Goal: Find specific fact: Find contact information

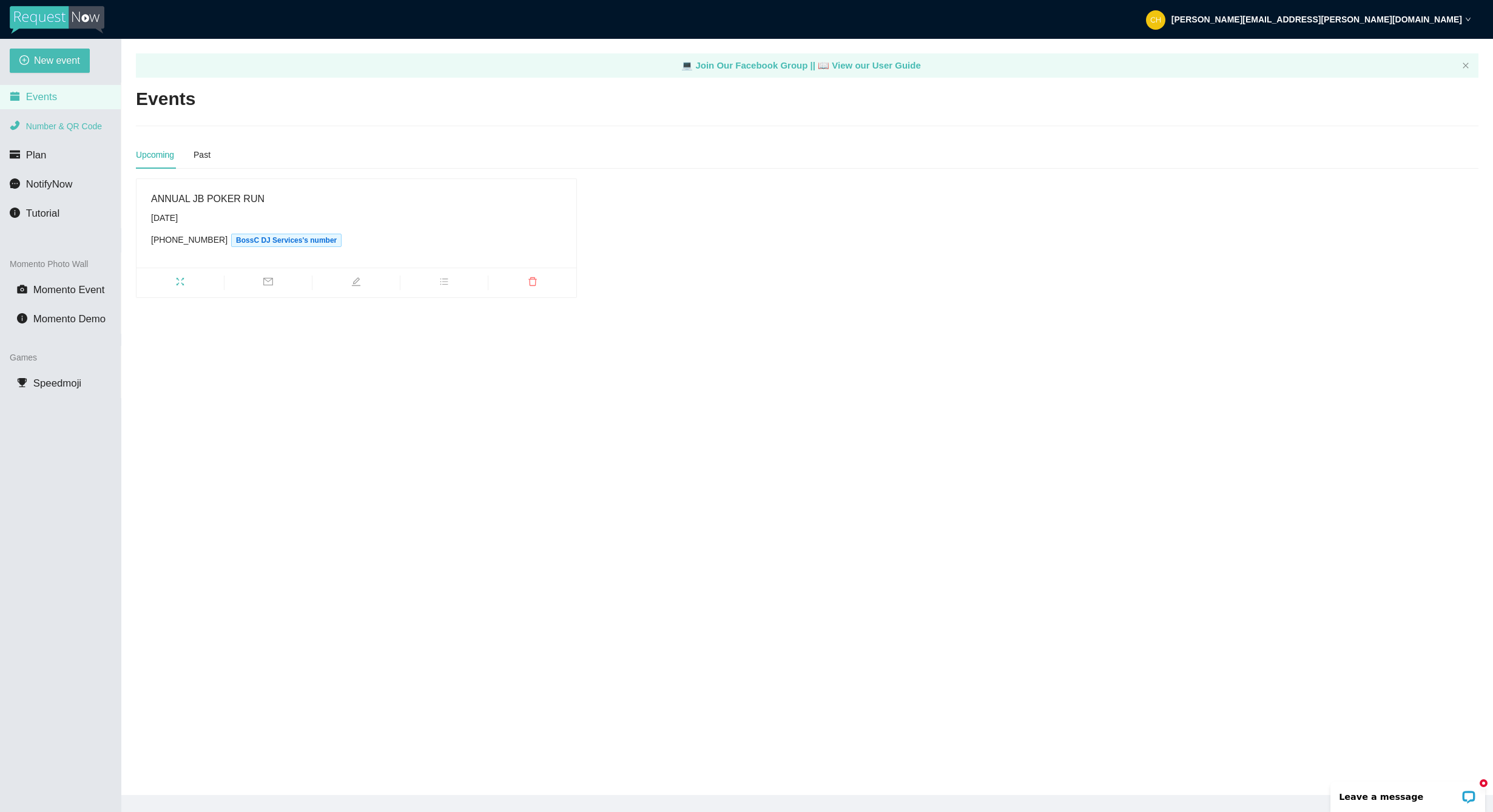
click at [88, 126] on span "Number & QR Code" at bounding box center [64, 126] width 76 height 10
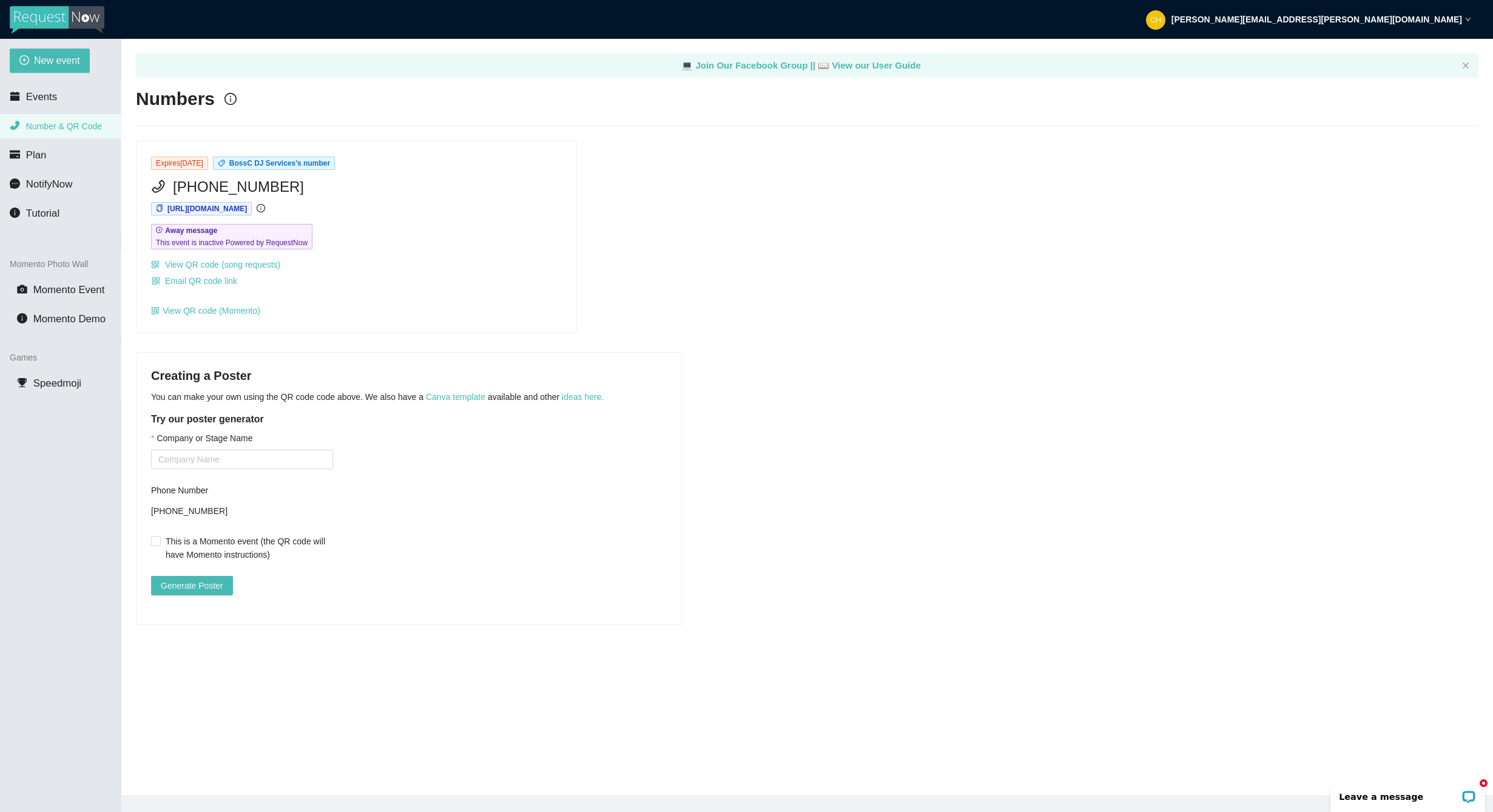
click at [278, 190] on span "[PHONE_NUMBER]" at bounding box center [239, 187] width 131 height 23
drag, startPoint x: 278, startPoint y: 189, endPoint x: 174, endPoint y: 187, distance: 104.0
click at [174, 187] on span "[PHONE_NUMBER]" at bounding box center [239, 187] width 131 height 23
copy span "[PHONE_NUMBER]"
